Goal: Share content: Share content

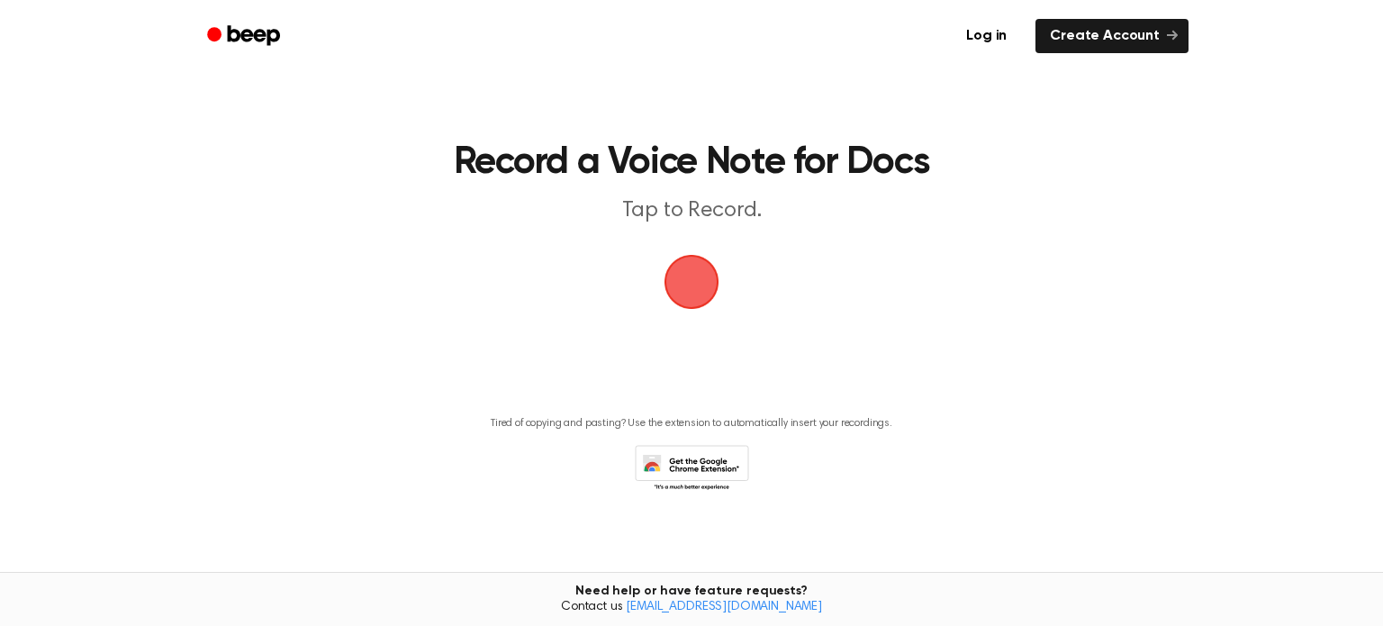
click at [708, 281] on span "button" at bounding box center [691, 282] width 88 height 88
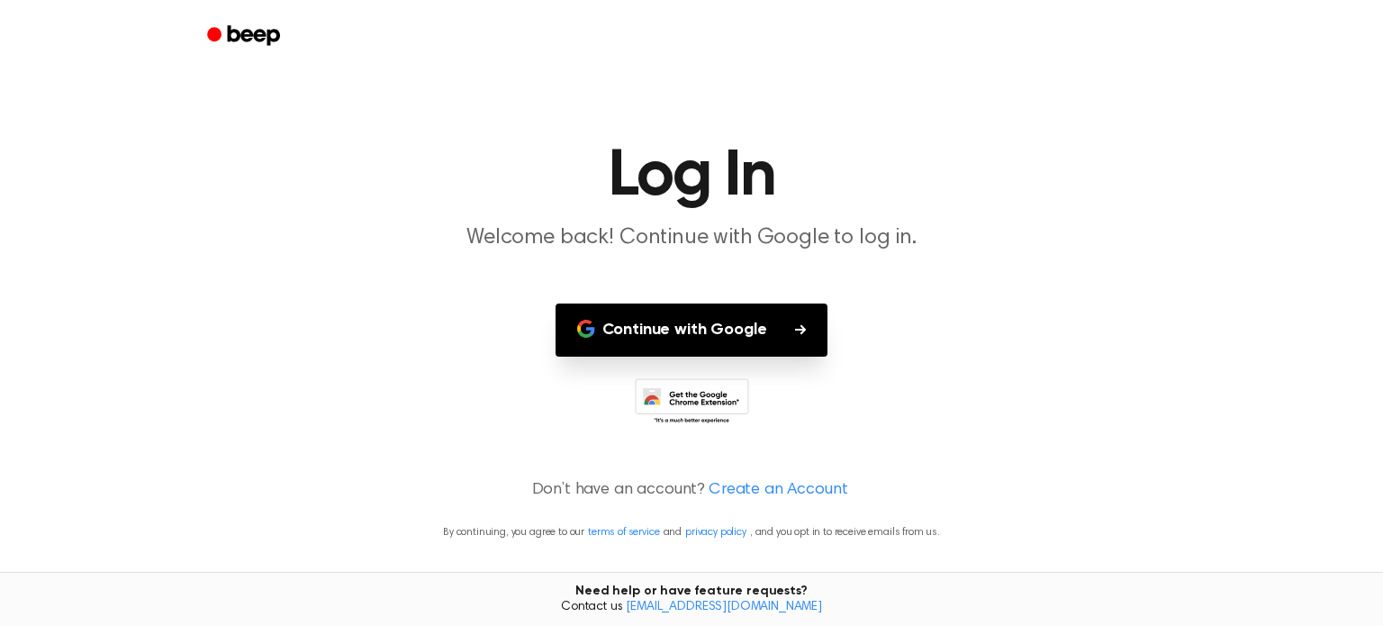
click at [703, 308] on button "Continue with Google" at bounding box center [691, 329] width 273 height 53
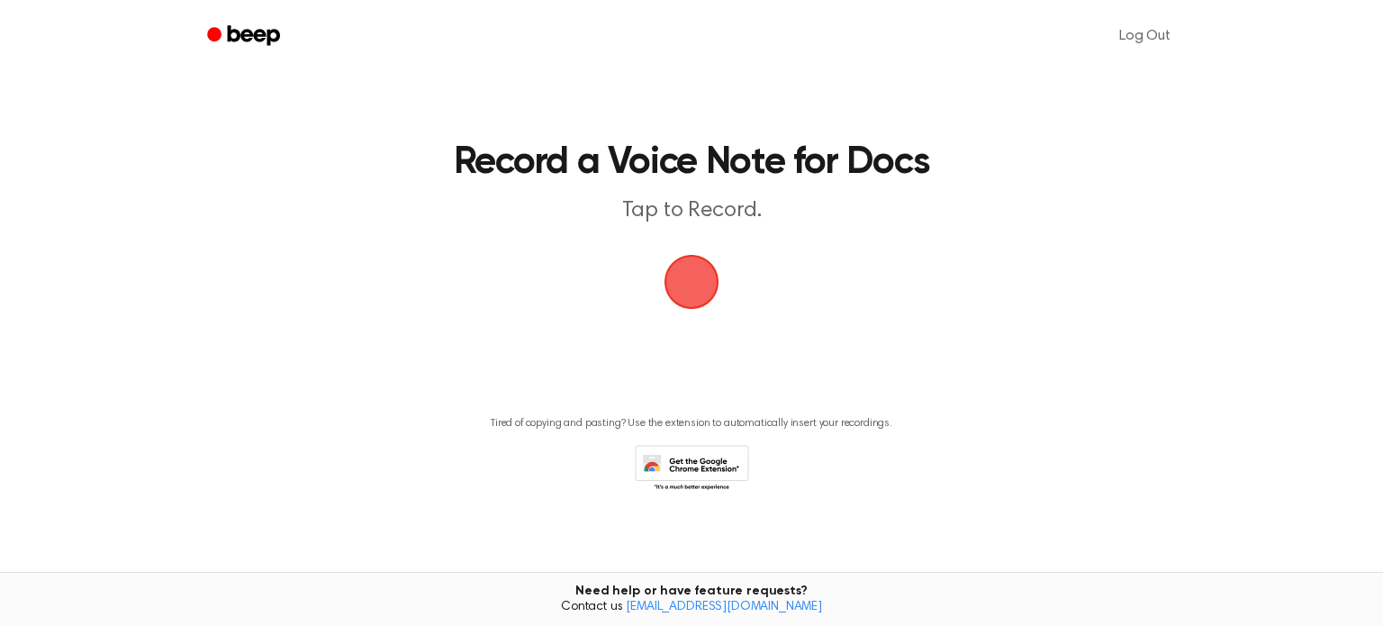
click at [689, 287] on span "button" at bounding box center [691, 281] width 85 height 85
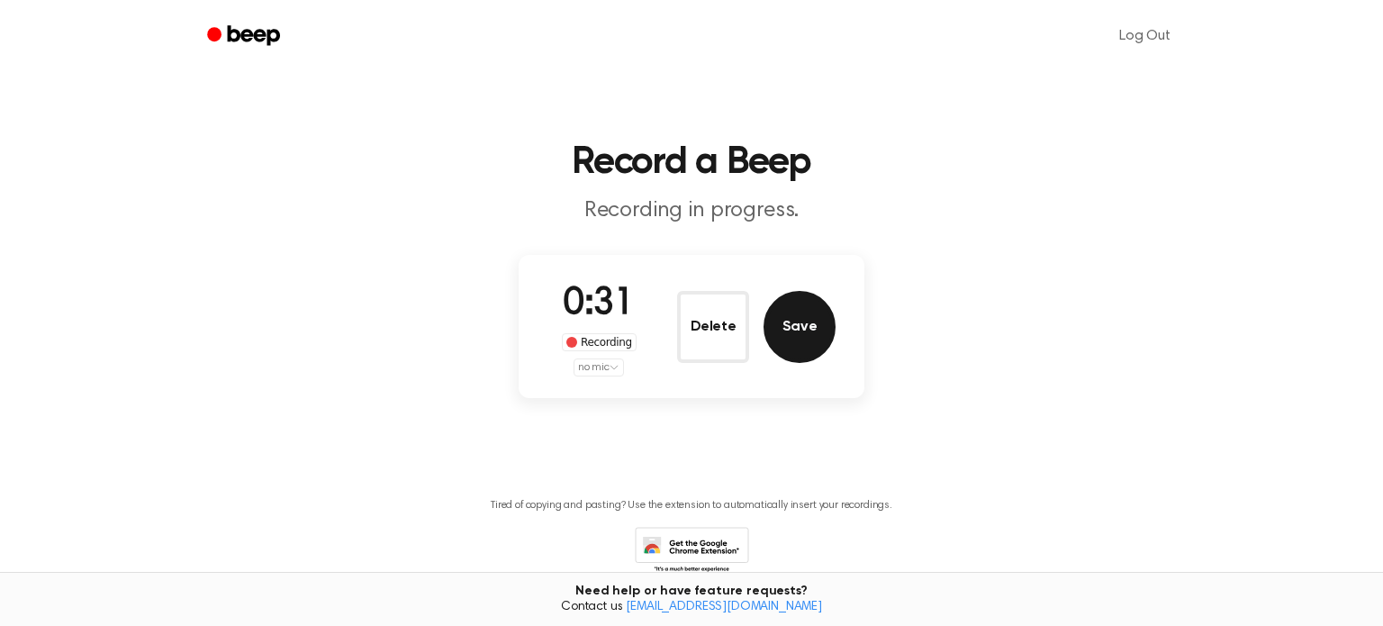
click at [808, 343] on button "Save" at bounding box center [799, 327] width 72 height 72
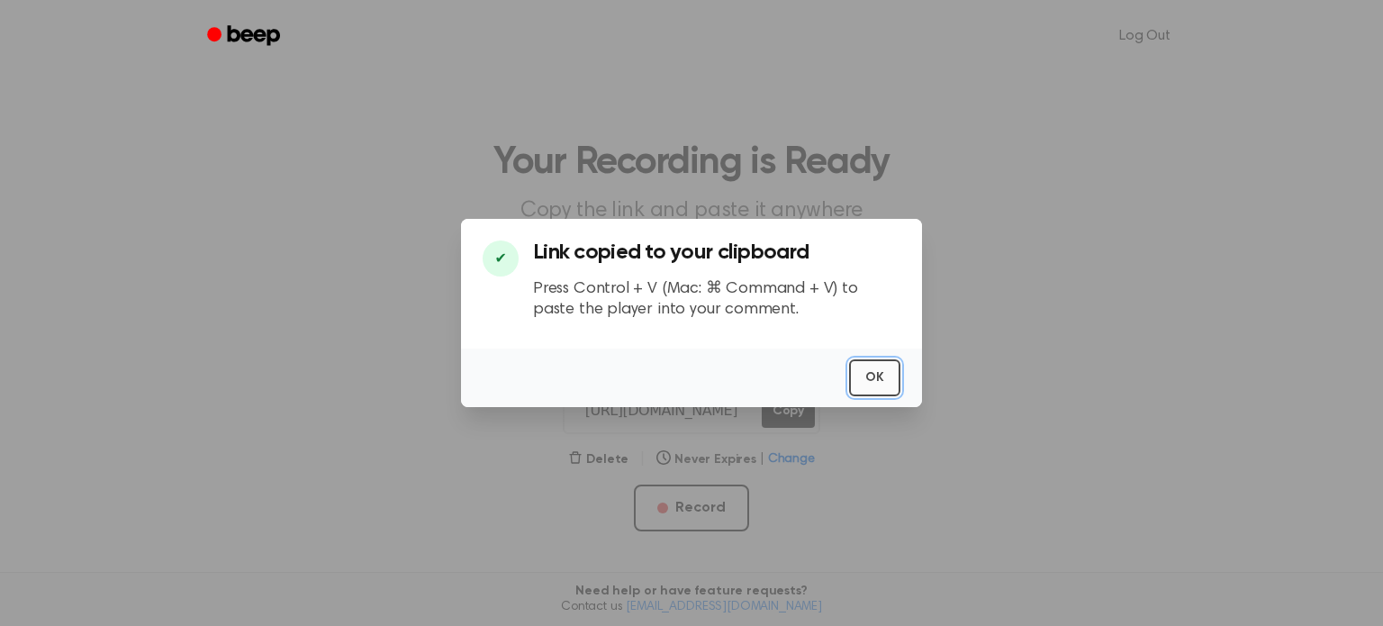
click at [868, 373] on button "OK" at bounding box center [874, 377] width 51 height 37
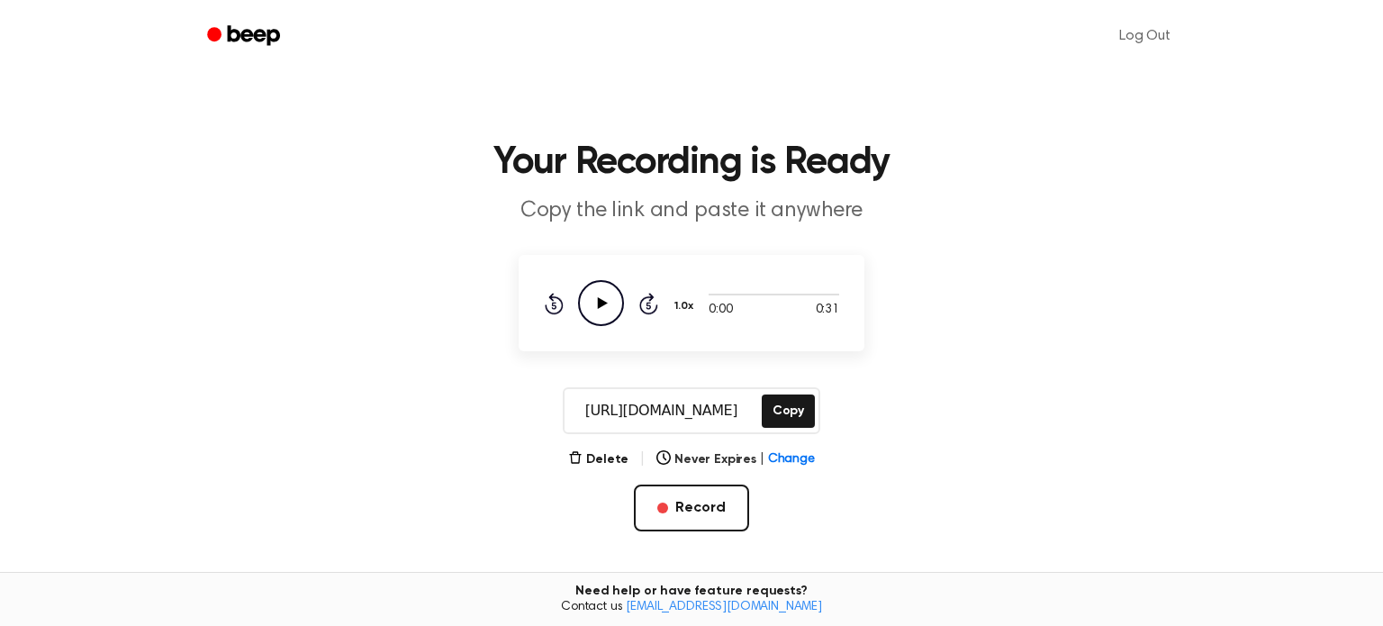
click at [807, 419] on div "[URL][DOMAIN_NAME] Copy" at bounding box center [691, 410] width 257 height 47
click at [795, 418] on button "Copy" at bounding box center [788, 410] width 53 height 33
